Goal: Information Seeking & Learning: Find specific fact

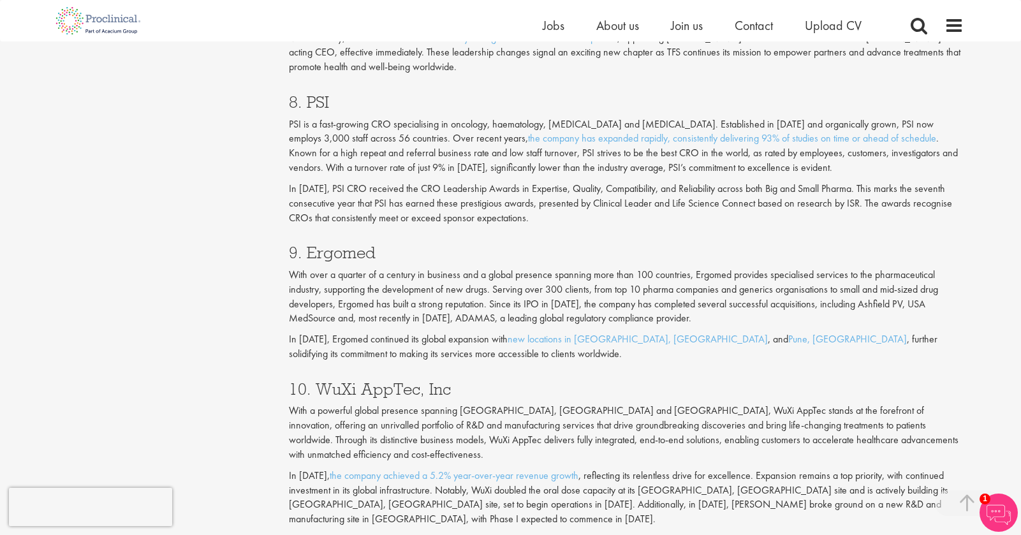
scroll to position [2679, 0]
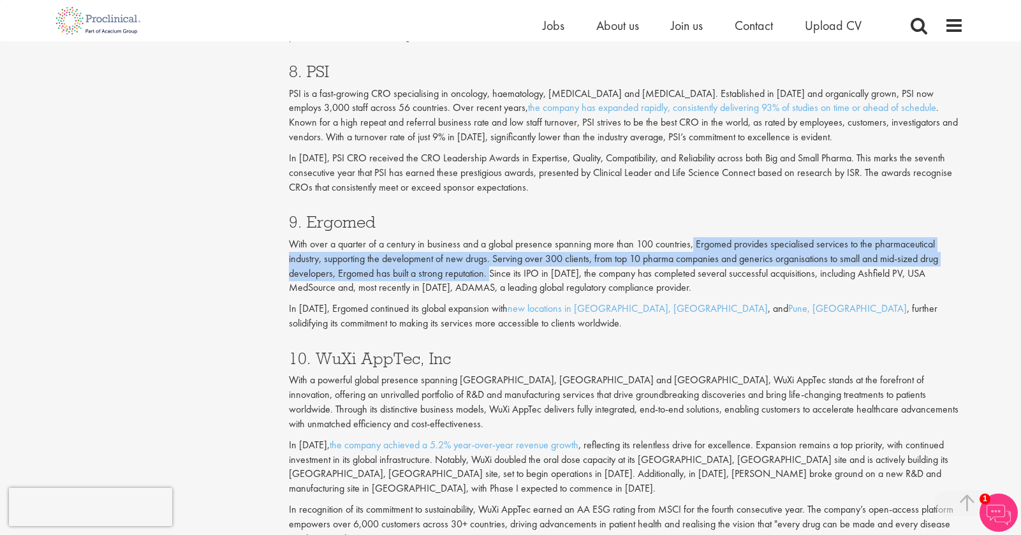
drag, startPoint x: 693, startPoint y: 244, endPoint x: 489, endPoint y: 276, distance: 207.2
click at [489, 276] on p "With over a quarter of a century in business and a global presence spanning mor…" at bounding box center [626, 266] width 675 height 58
copy p "Ergomed provides specialised services to the pharmaceutical industry, supportin…"
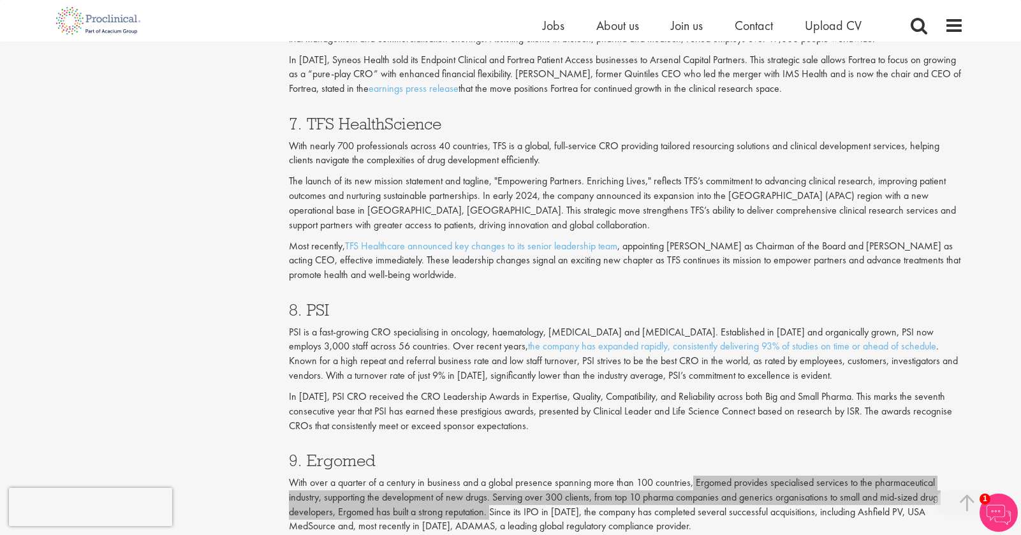
scroll to position [2424, 0]
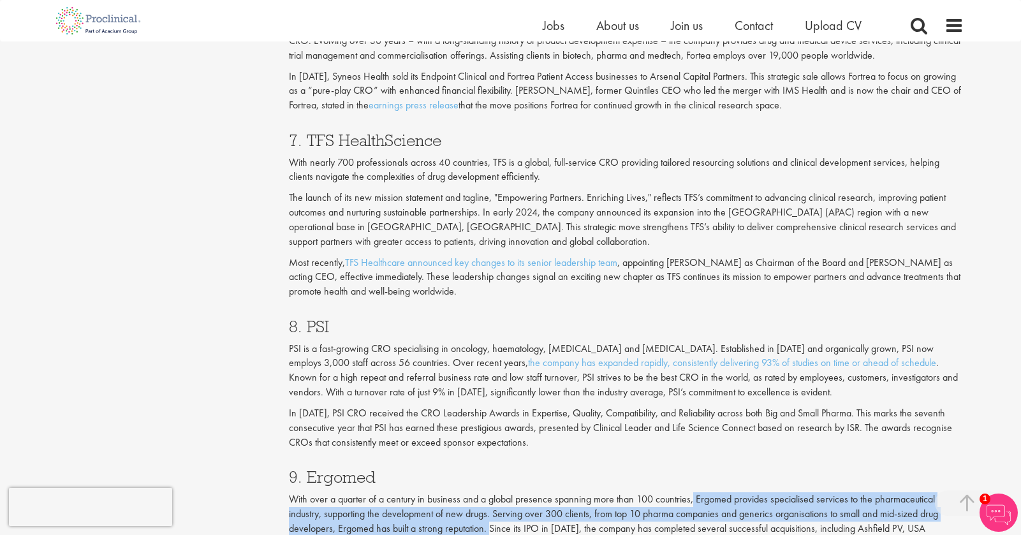
click at [321, 351] on p "PSI is a fast-growing CRO specialising in oncology, haematology, [MEDICAL_DATA]…" at bounding box center [626, 371] width 675 height 58
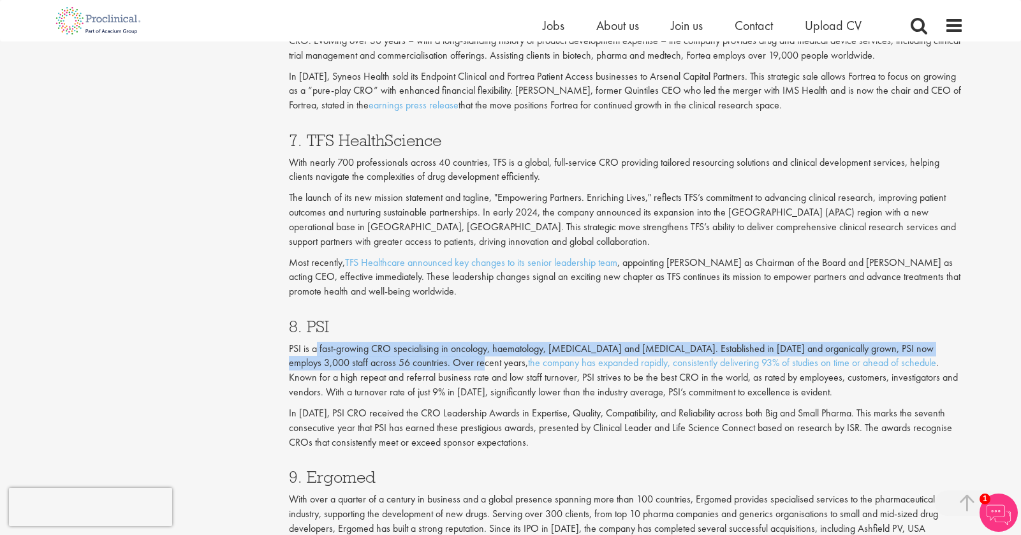
drag, startPoint x: 318, startPoint y: 349, endPoint x: 416, endPoint y: 364, distance: 99.8
click at [416, 364] on p "PSI is a fast-growing CRO specialising in oncology, haematology, [MEDICAL_DATA]…" at bounding box center [626, 371] width 675 height 58
copy p "fast-growing CRO specialising in oncology, haematology, [MEDICAL_DATA] and [MED…"
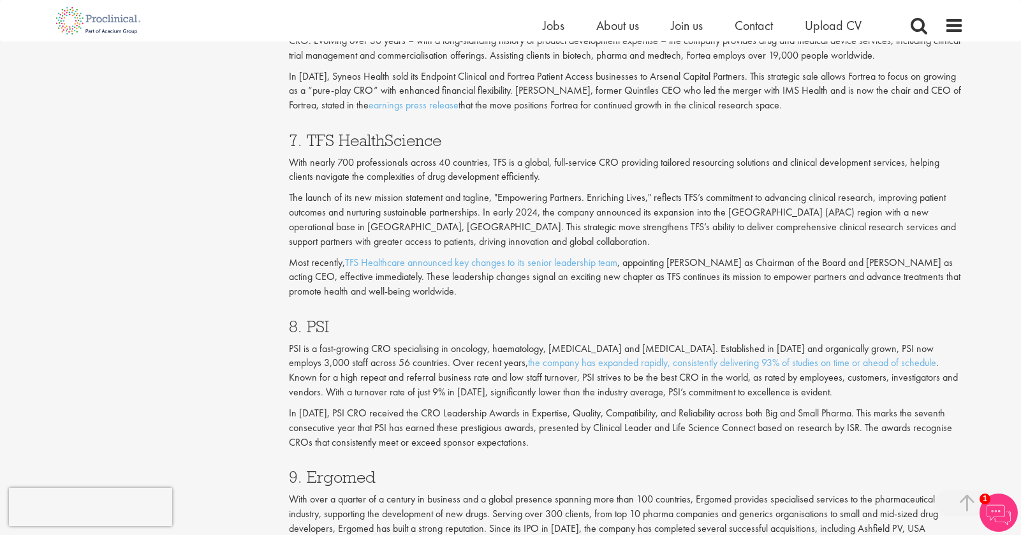
click at [483, 370] on p "PSI is a fast-growing CRO specialising in oncology, haematology, [MEDICAL_DATA]…" at bounding box center [626, 371] width 675 height 58
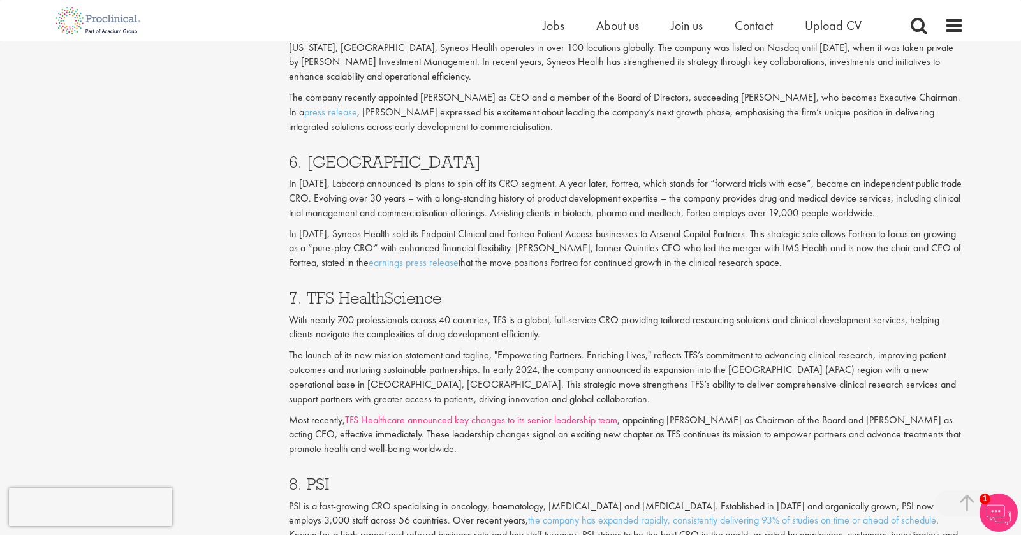
scroll to position [2296, 0]
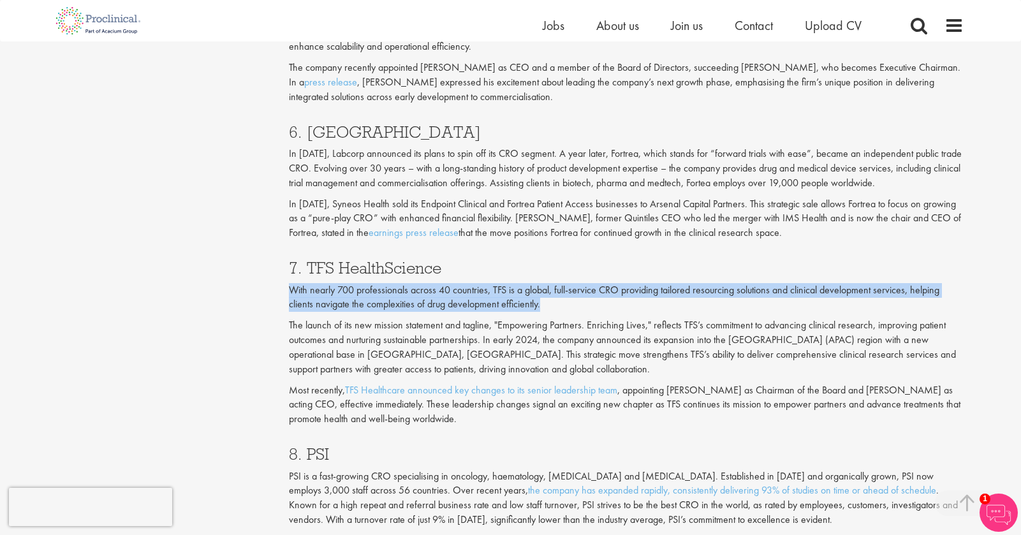
drag, startPoint x: 547, startPoint y: 305, endPoint x: 283, endPoint y: 291, distance: 264.4
click at [302, 302] on p "With nearly 700 professionals across 40 countries, TFS is a global, full-servic…" at bounding box center [626, 297] width 675 height 29
drag, startPoint x: 549, startPoint y: 303, endPoint x: 283, endPoint y: 293, distance: 266.8
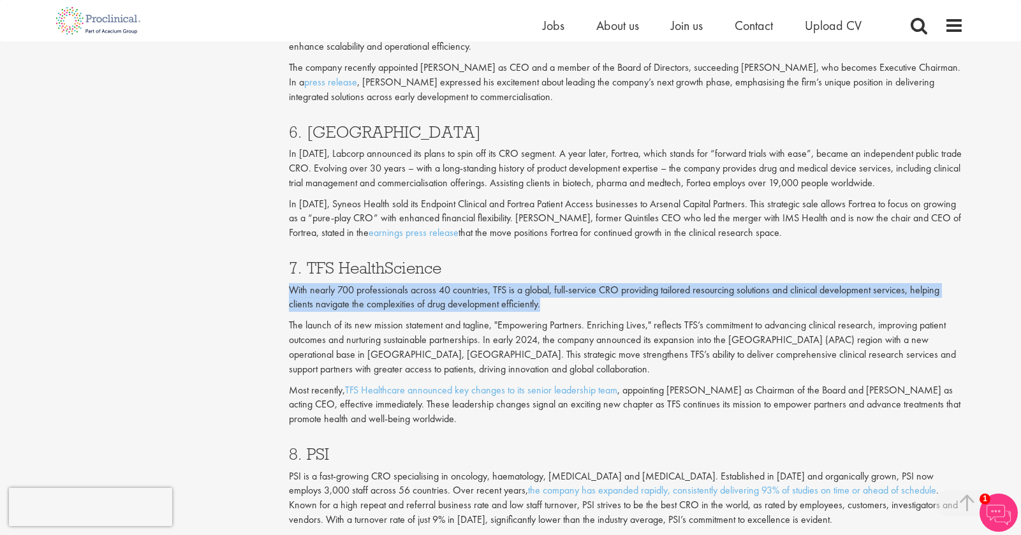
copy p "With nearly 700 professionals across 40 countries, TFS is a global, full-servic…"
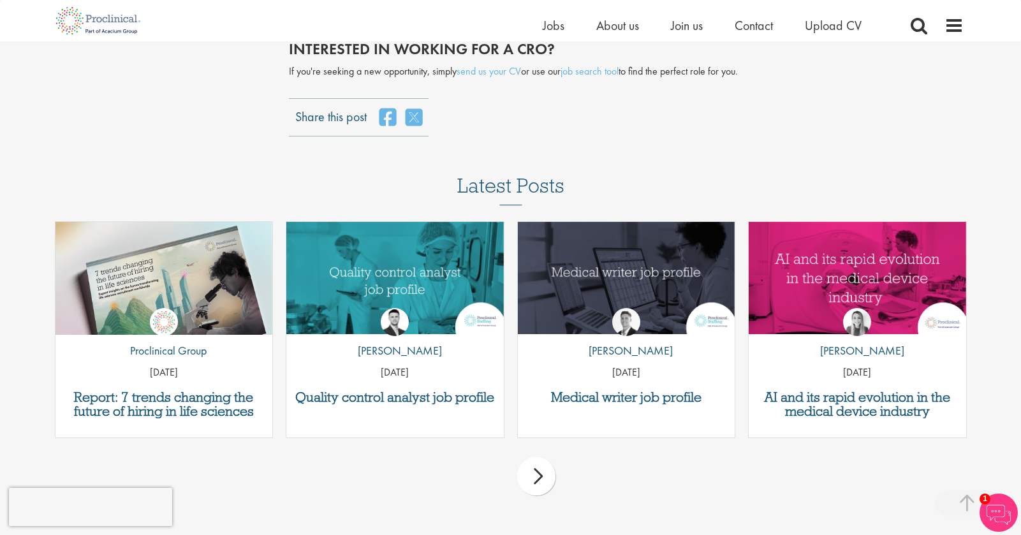
scroll to position [3508, 0]
